Goal: Transaction & Acquisition: Purchase product/service

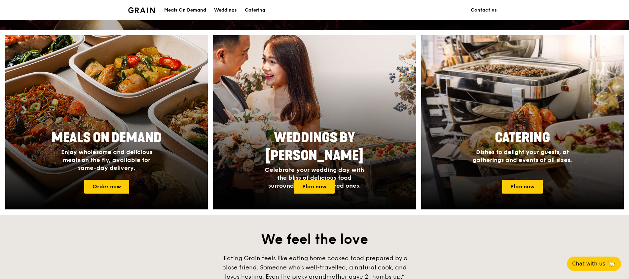
scroll to position [297, 0]
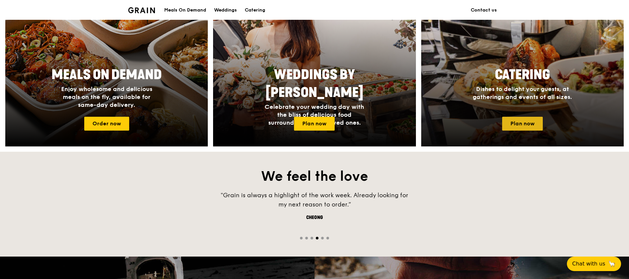
click at [535, 125] on link "Plan now" at bounding box center [522, 124] width 41 height 14
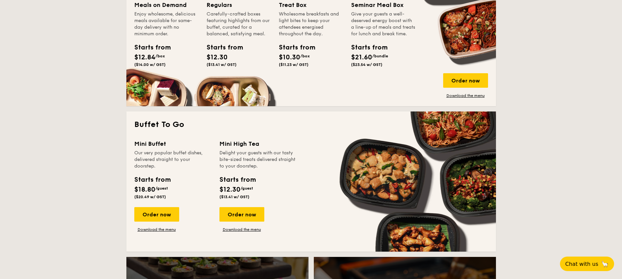
scroll to position [248, 0]
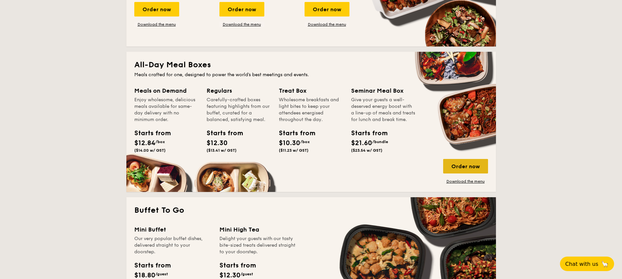
click at [462, 164] on div "Order now" at bounding box center [465, 166] width 45 height 15
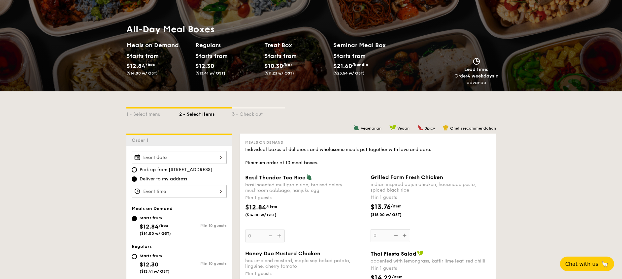
scroll to position [149, 0]
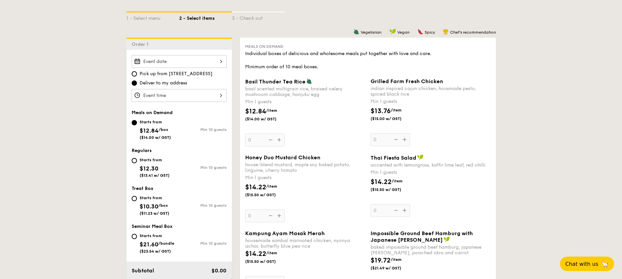
click at [138, 235] on div "Starts from $21.60 /bundle ($23.54 w/ GST)" at bounding box center [156, 243] width 48 height 22
click at [137, 235] on input "Starts from $21.60 /bundle ($23.54 w/ GST) Min 10 guests" at bounding box center [134, 236] width 5 height 5
radio input "true"
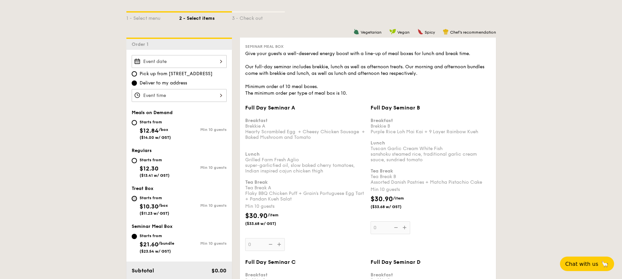
click at [135, 199] on input "Starts from $10.30 /box ($11.23 w/ GST) Min 10 guests" at bounding box center [134, 198] width 5 height 5
radio input "true"
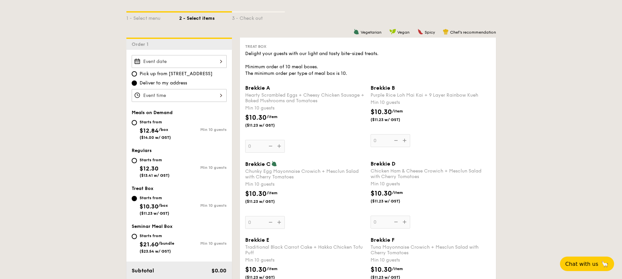
click at [133, 239] on div "Starts from $21.60 /bundle ($23.54 w/ GST)" at bounding box center [156, 243] width 48 height 22
click at [133, 239] on input "Starts from $21.60 /bundle ($23.54 w/ GST) Min 10 guests" at bounding box center [134, 236] width 5 height 5
radio input "true"
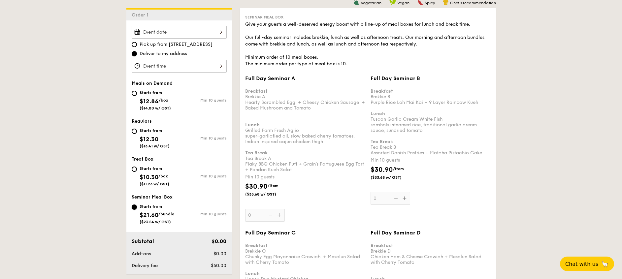
scroll to position [50, 0]
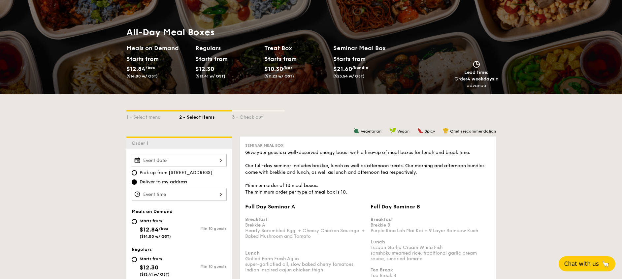
click at [590, 266] on span "Chat with us" at bounding box center [582, 264] width 35 height 7
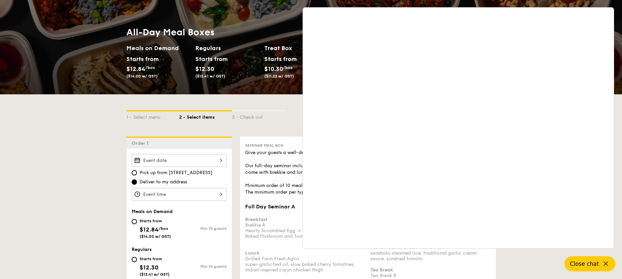
click at [597, 262] on span "Close chat" at bounding box center [584, 264] width 29 height 7
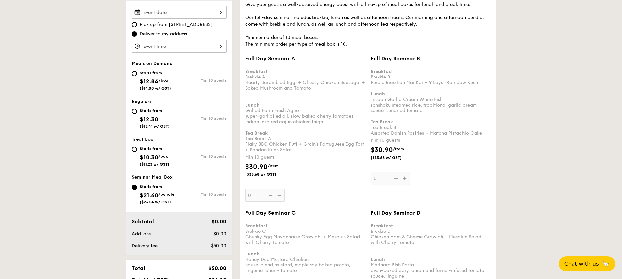
scroll to position [198, 0]
click at [135, 149] on input "Starts from $10.30 /box ($11.23 w/ GST) Min 10 guests" at bounding box center [134, 149] width 5 height 5
radio input "true"
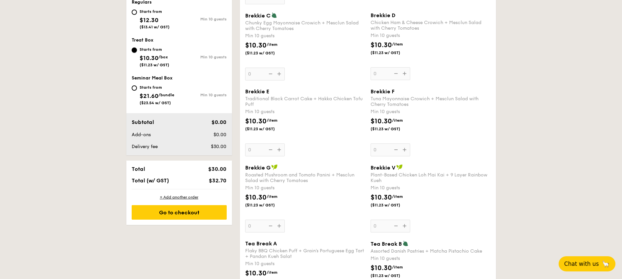
scroll to position [248, 0]
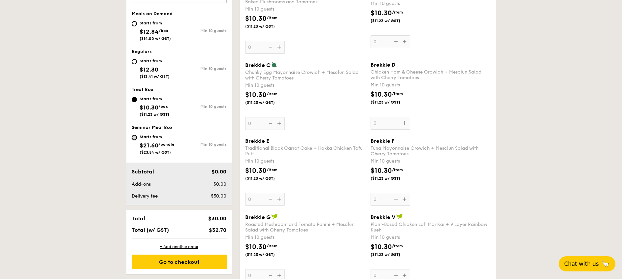
click at [134, 140] on input "Starts from $21.60 /bundle ($23.54 w/ GST) Min 10 guests" at bounding box center [134, 137] width 5 height 5
radio input "true"
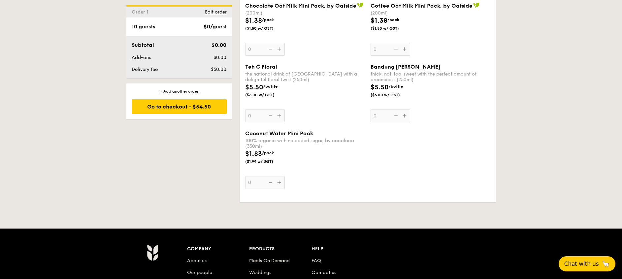
scroll to position [2179, 0]
